Goal: Task Accomplishment & Management: Use online tool/utility

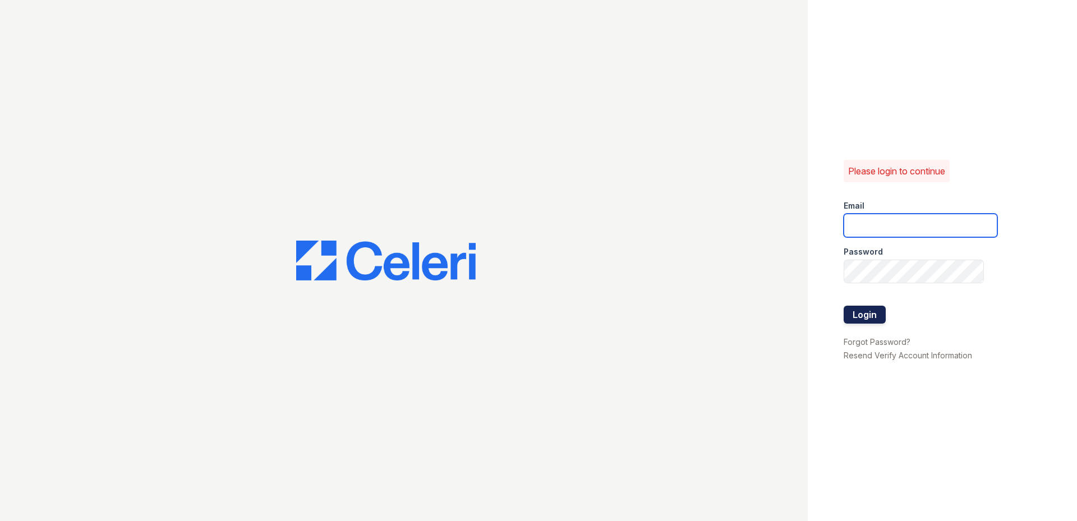
type input "[DOMAIN_NAME][EMAIL_ADDRESS][DOMAIN_NAME]"
click at [861, 320] on button "Login" at bounding box center [865, 315] width 42 height 18
click at [862, 319] on button "Login" at bounding box center [865, 315] width 42 height 18
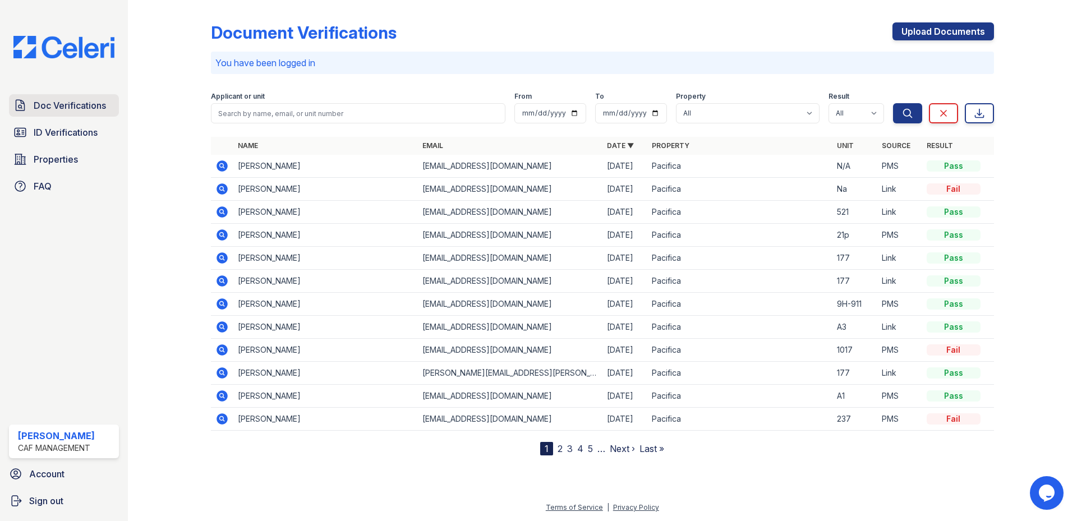
click at [65, 98] on link "Doc Verifications" at bounding box center [64, 105] width 110 height 22
